Goal: Task Accomplishment & Management: Complete application form

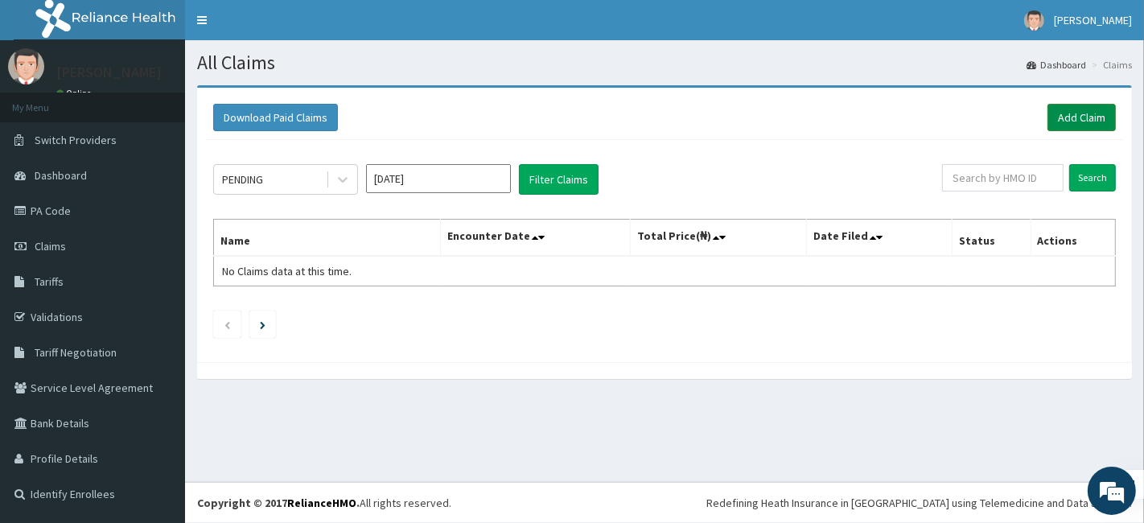
click at [1075, 121] on link "Add Claim" at bounding box center [1081, 117] width 68 height 27
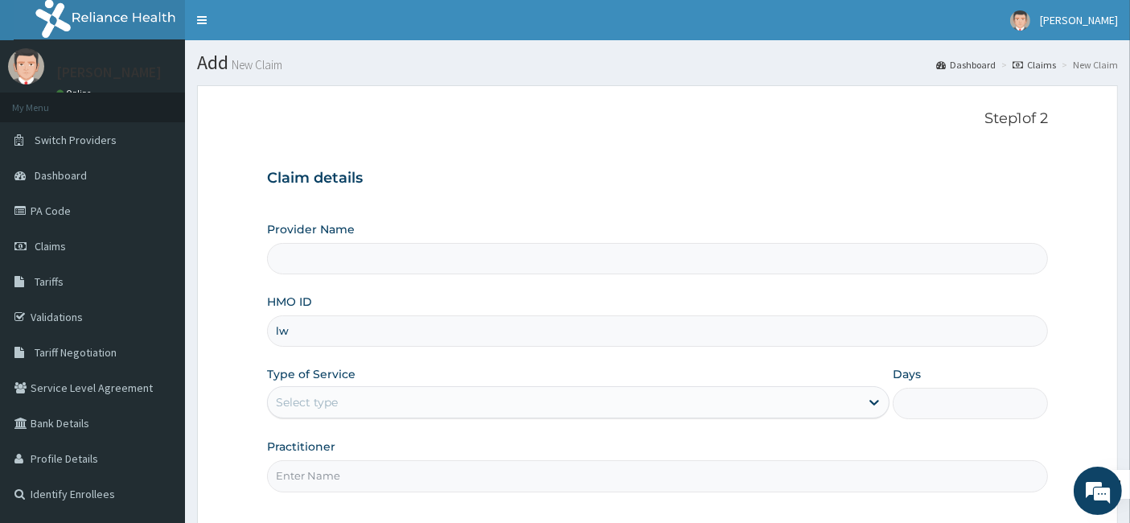
type input "lww"
type input "BELOVETH BEAUTY WORLD, [GEOGRAPHIC_DATA]"
type input "1"
type input "LWW/10005/A"
click at [390, 470] on input "Practitioner" at bounding box center [658, 475] width 782 height 31
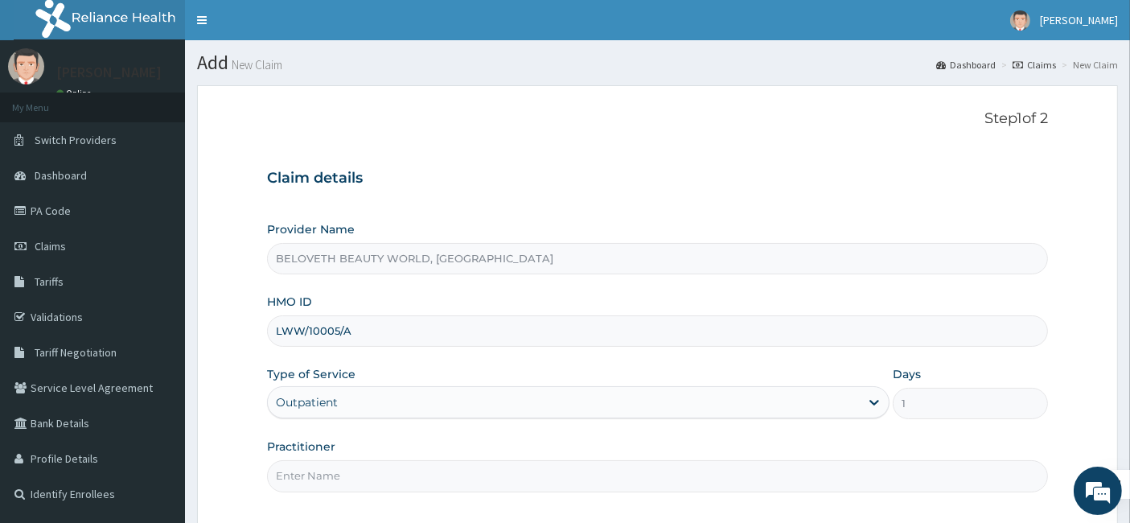
type input "Oyindamola"
click at [569, 438] on div "Practitioner Oyindamola" at bounding box center [658, 464] width 782 height 53
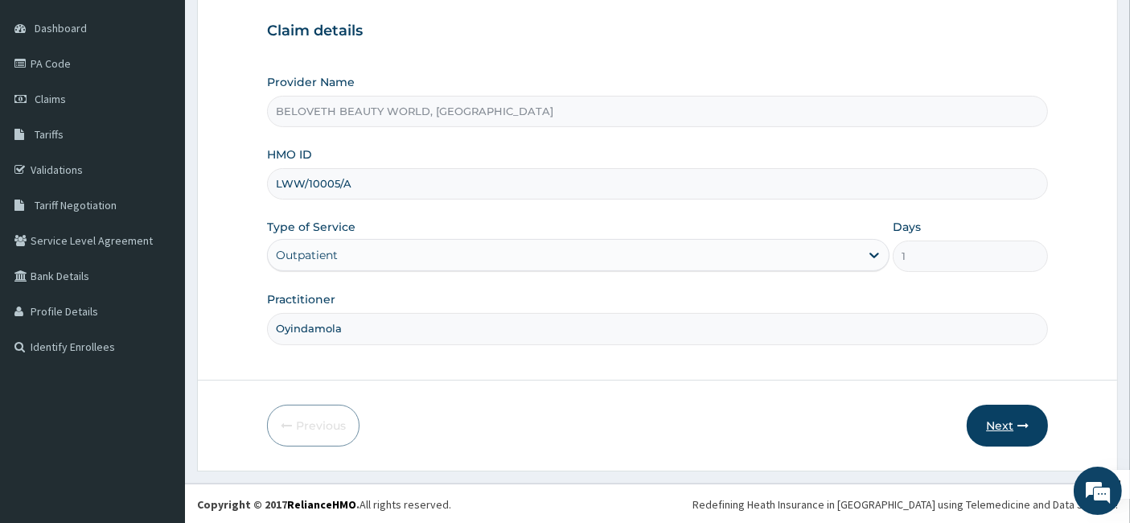
click at [997, 421] on button "Next" at bounding box center [1007, 426] width 81 height 42
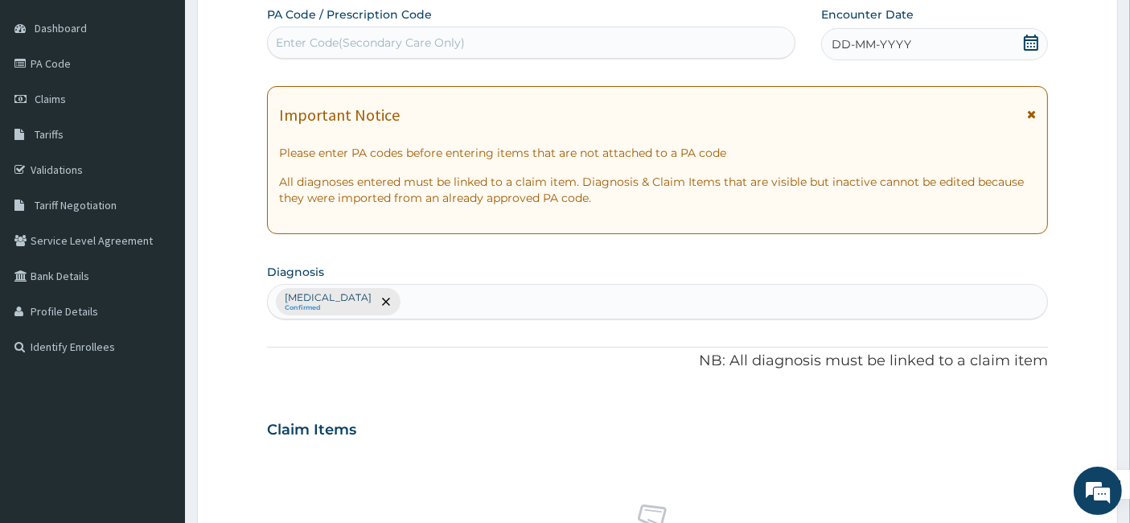
click at [351, 27] on div "Enter Code(Secondary Care Only)" at bounding box center [531, 43] width 529 height 32
paste input "PA/120940"
type input "PA/120940"
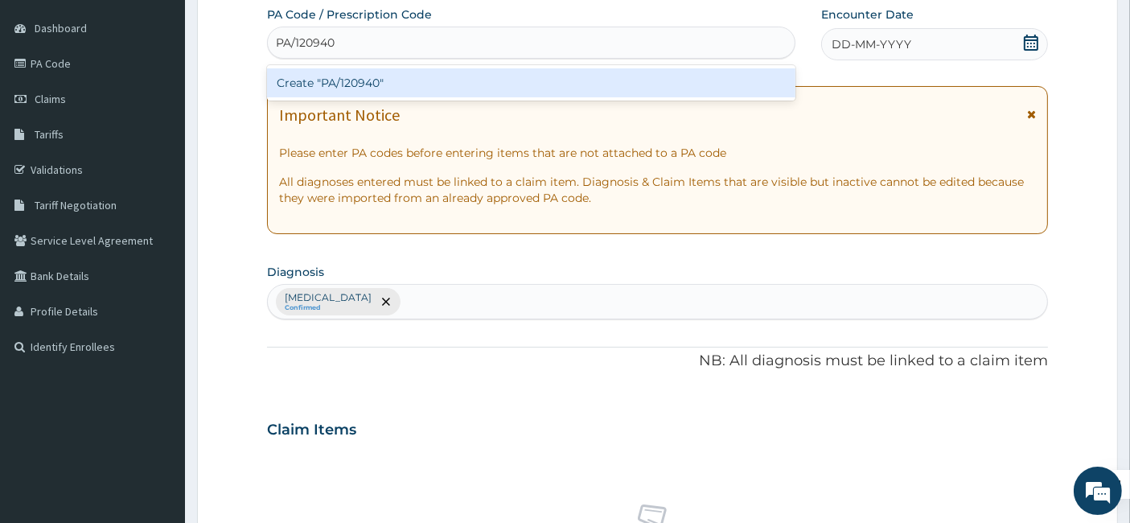
click at [337, 76] on div "Create "PA/120940"" at bounding box center [531, 82] width 529 height 29
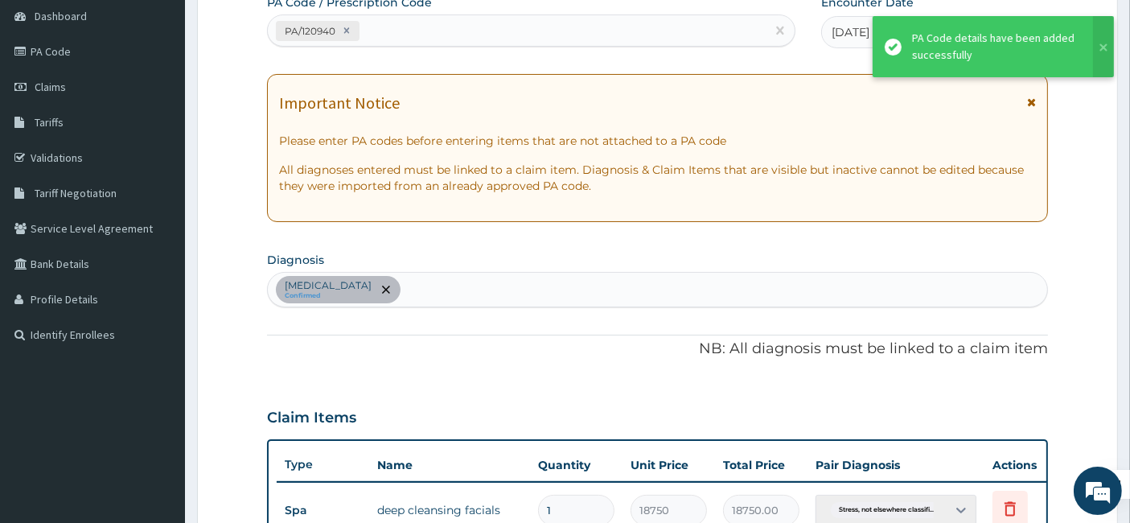
scroll to position [569, 0]
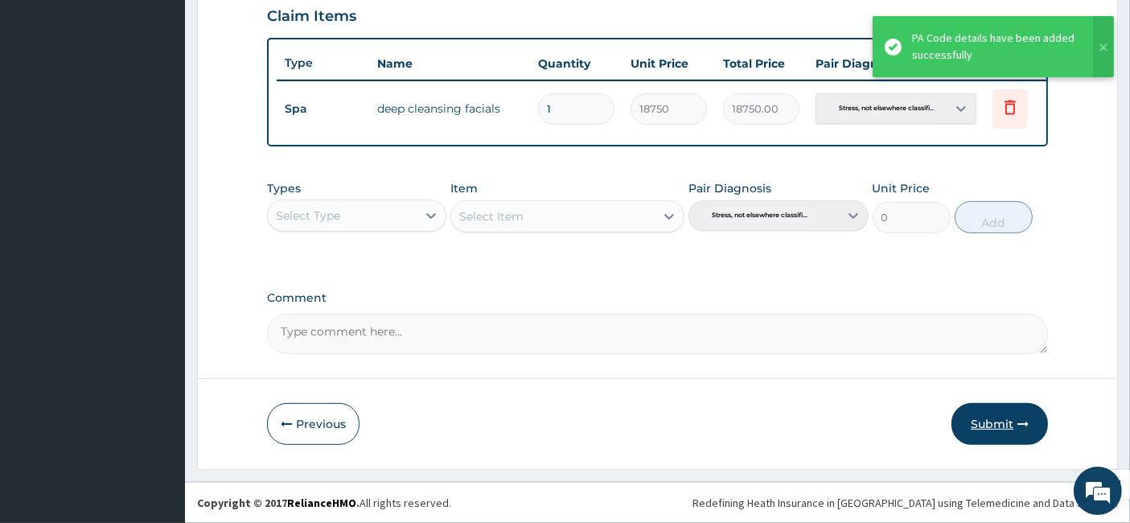
click at [990, 424] on button "Submit" at bounding box center [999, 424] width 97 height 42
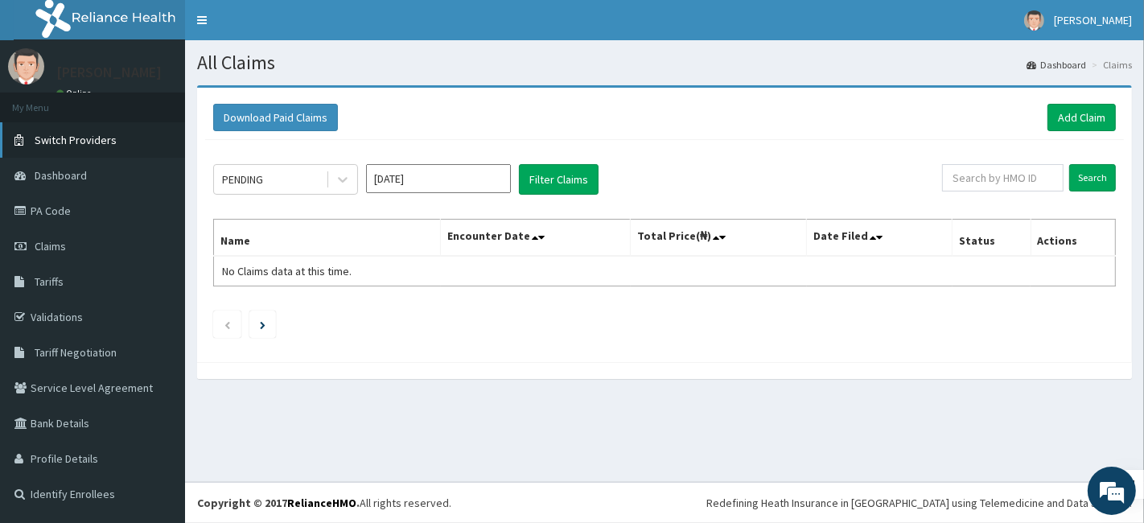
drag, startPoint x: 0, startPoint y: 0, endPoint x: 68, endPoint y: 141, distance: 156.1
click at [68, 141] on span "Switch Providers" at bounding box center [76, 140] width 82 height 14
